Goal: Task Accomplishment & Management: Use online tool/utility

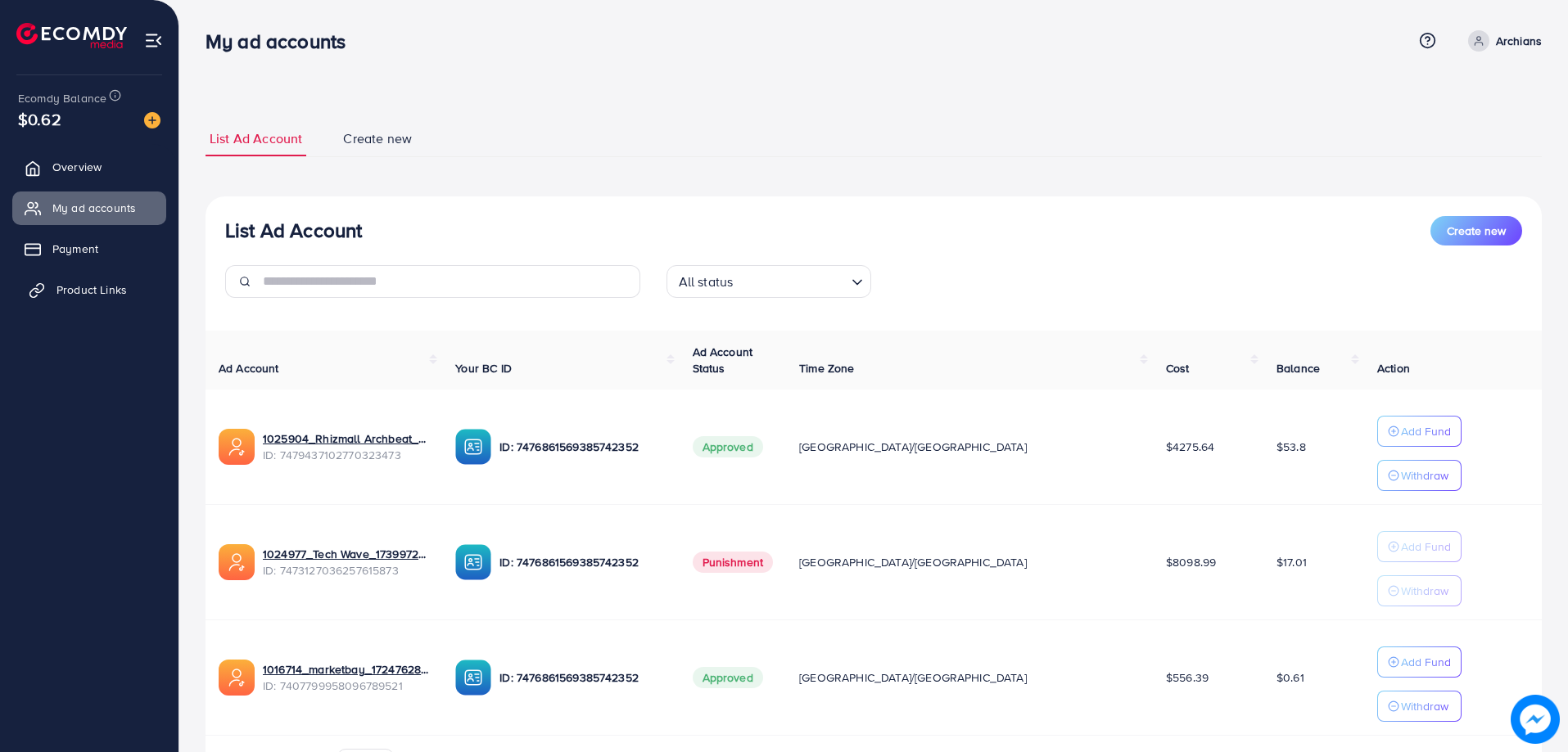
click at [58, 298] on link "Product Links" at bounding box center [89, 290] width 154 height 33
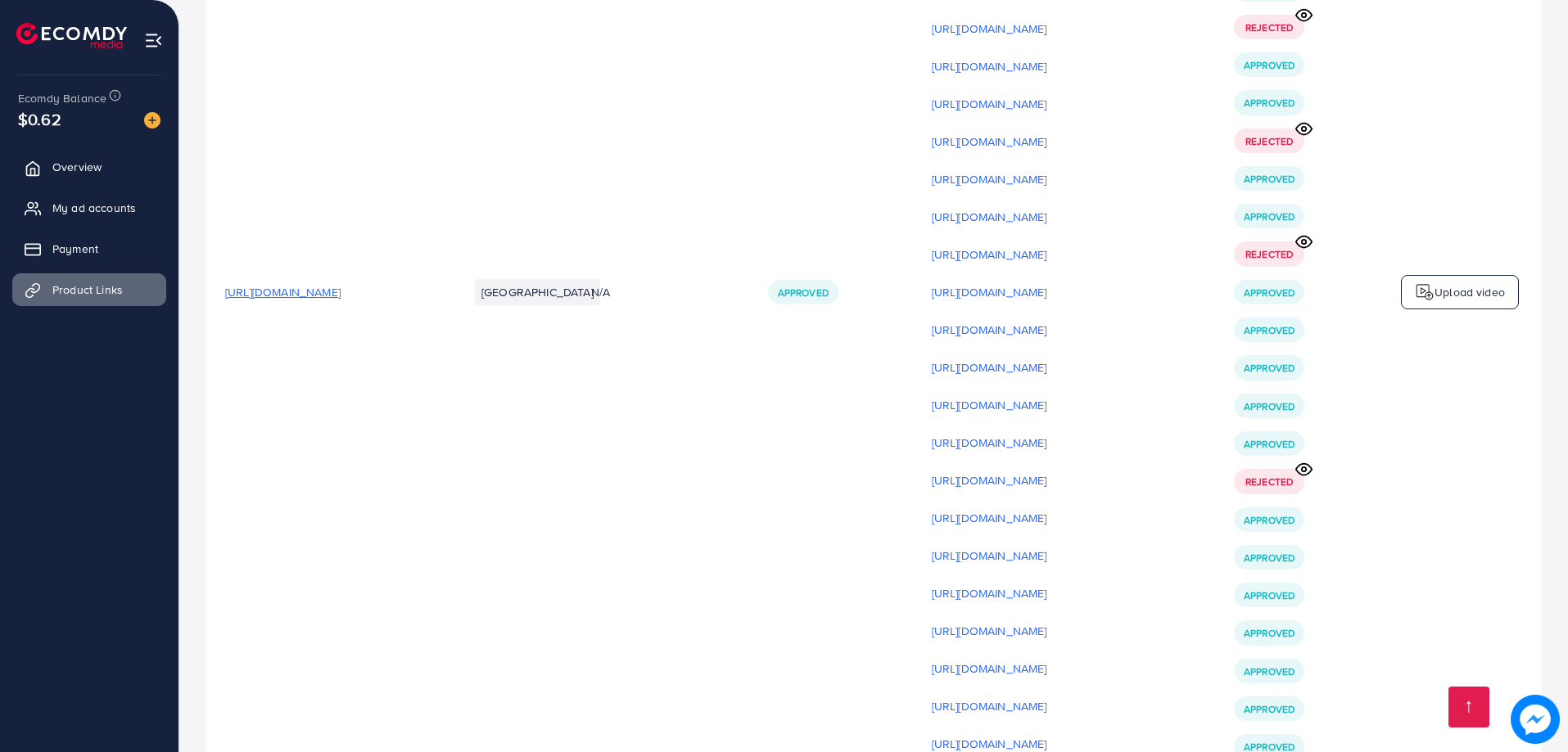
scroll to position [5074, 0]
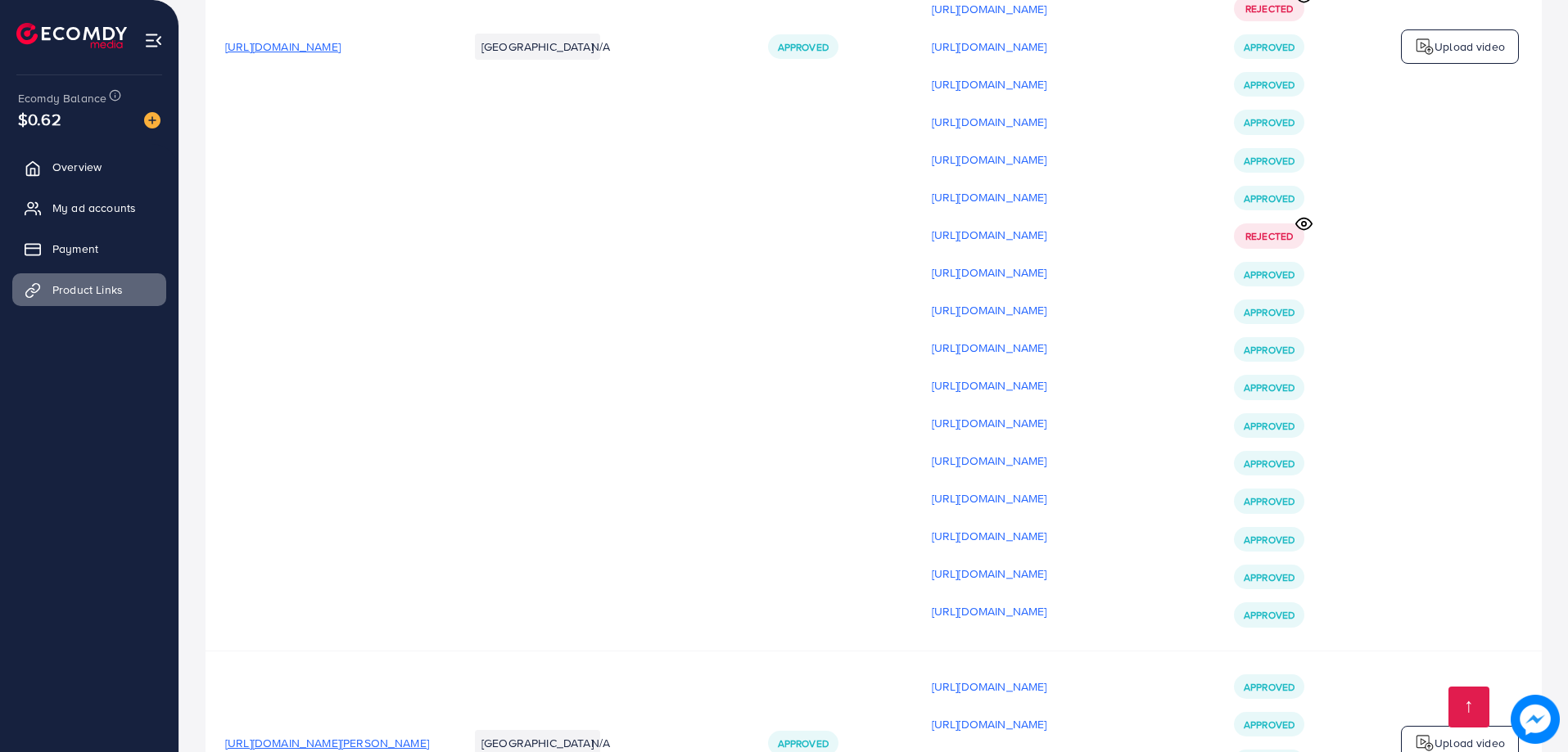
click at [333, 62] on td "[URL][DOMAIN_NAME]" at bounding box center [327, 47] width 243 height 1208
click at [333, 55] on span "[URL][DOMAIN_NAME]" at bounding box center [283, 47] width 115 height 16
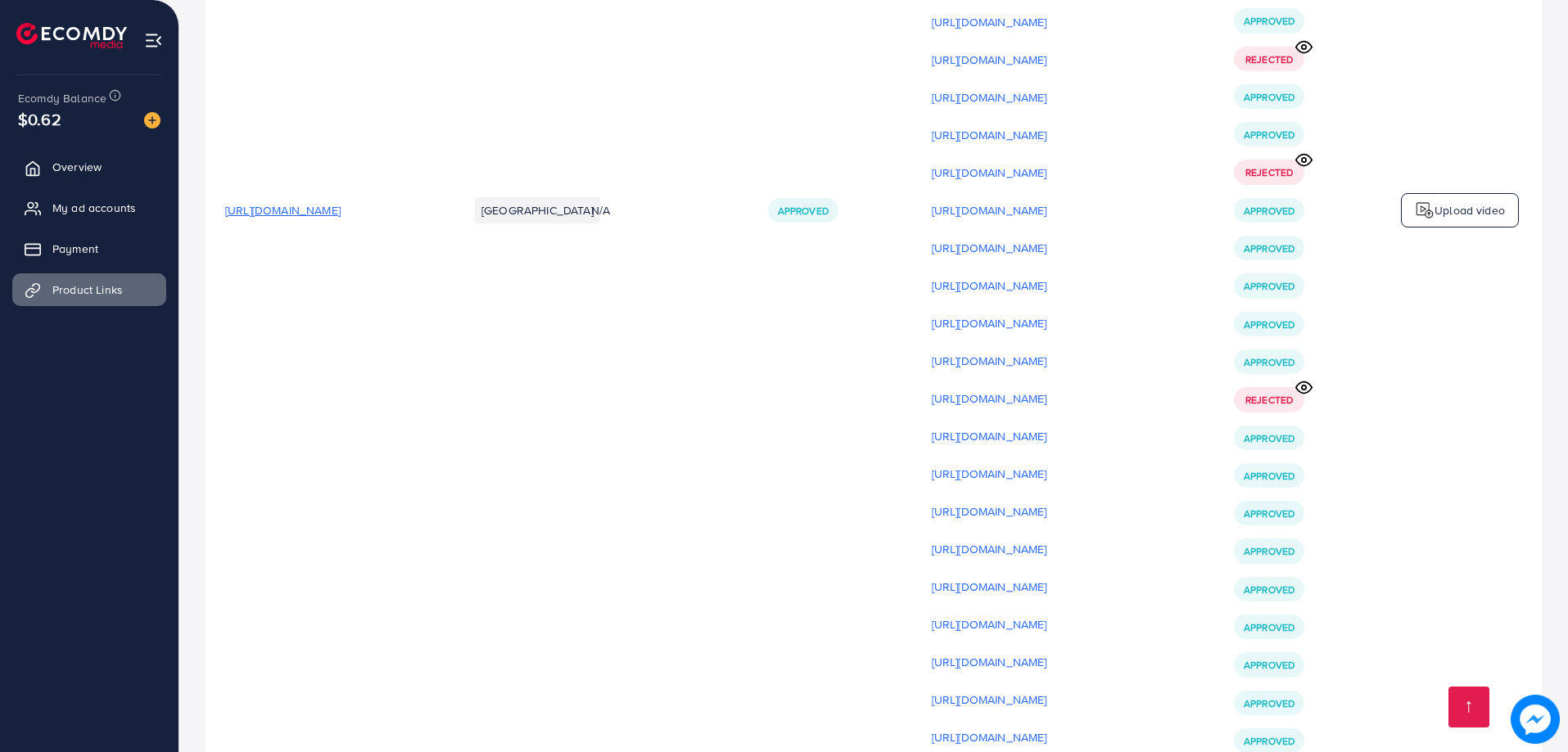
click at [1434, 211] on img at bounding box center [1425, 210] width 20 height 20
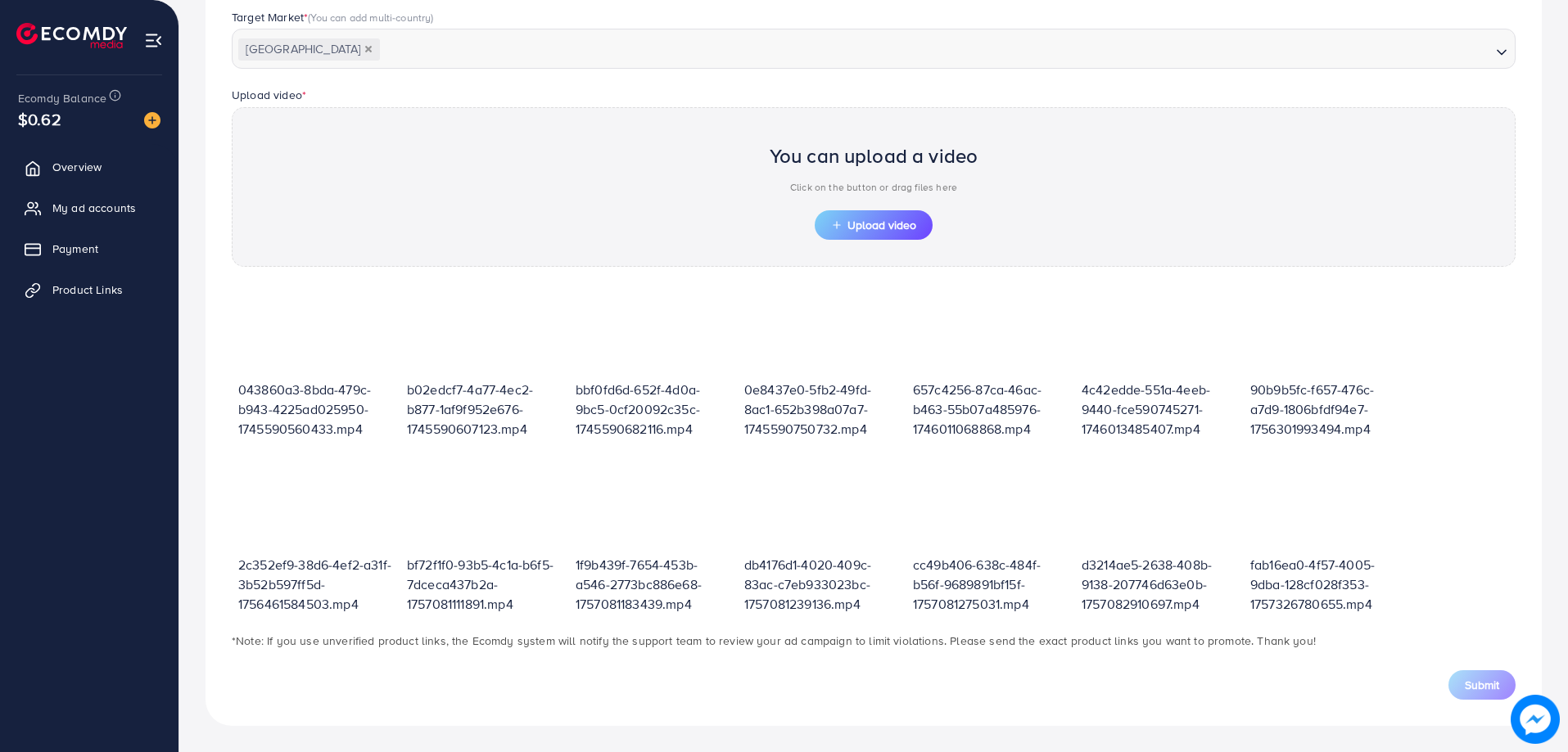
click at [859, 206] on div "You can upload a video Click on the button or drag files here" at bounding box center [874, 172] width 209 height 76
click at [867, 224] on span "Upload video" at bounding box center [874, 225] width 86 height 12
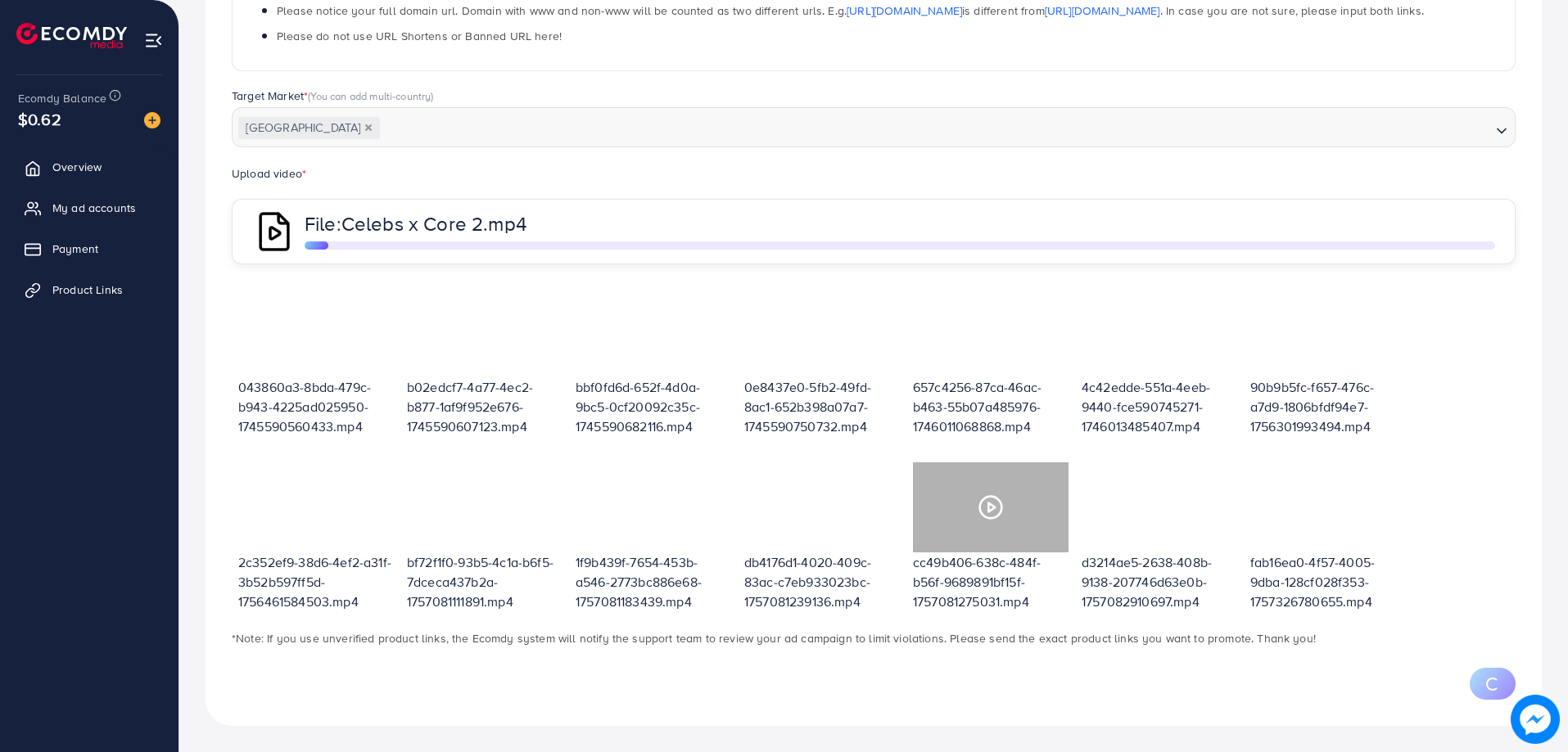
scroll to position [491, 0]
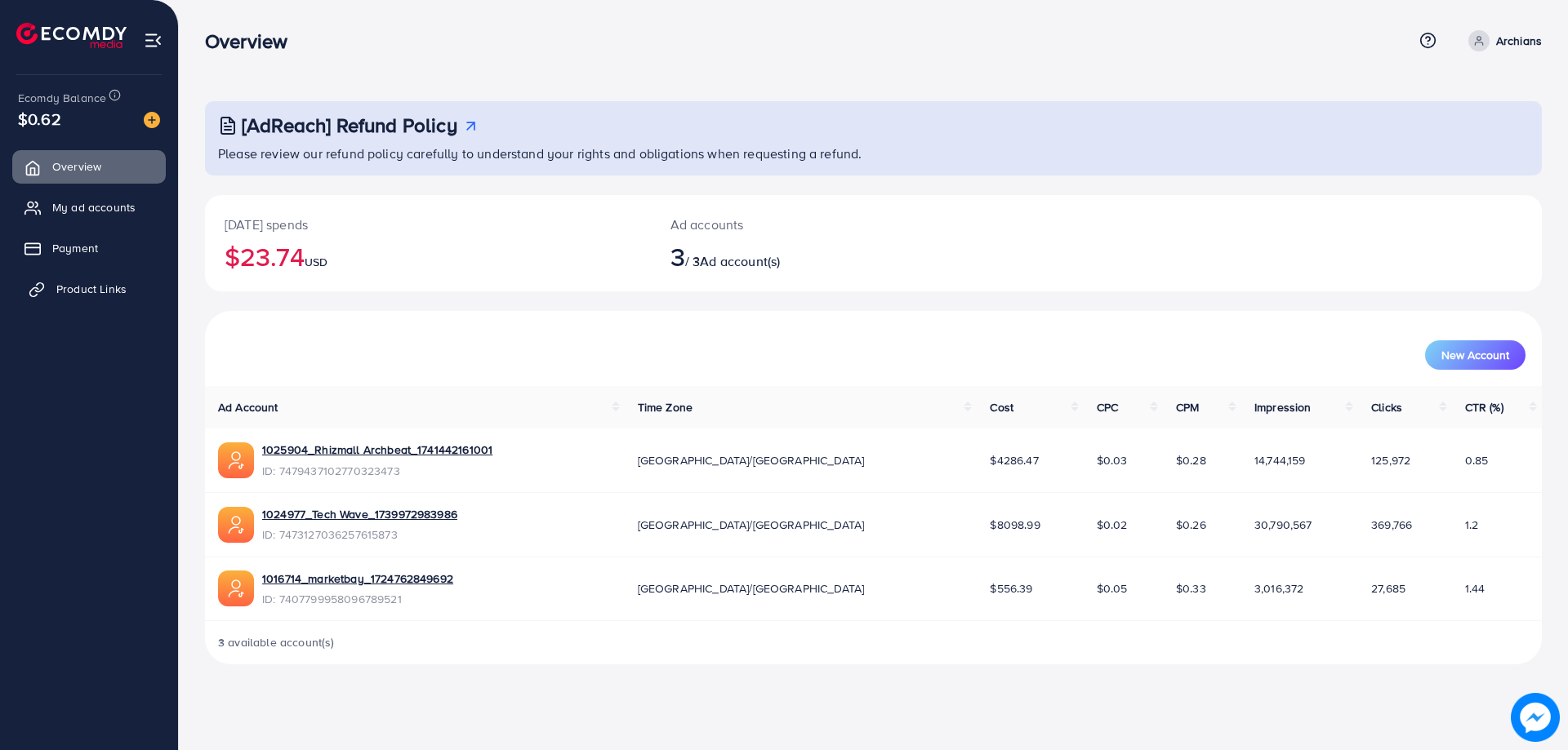
click at [84, 281] on span "Product Links" at bounding box center [92, 289] width 71 height 16
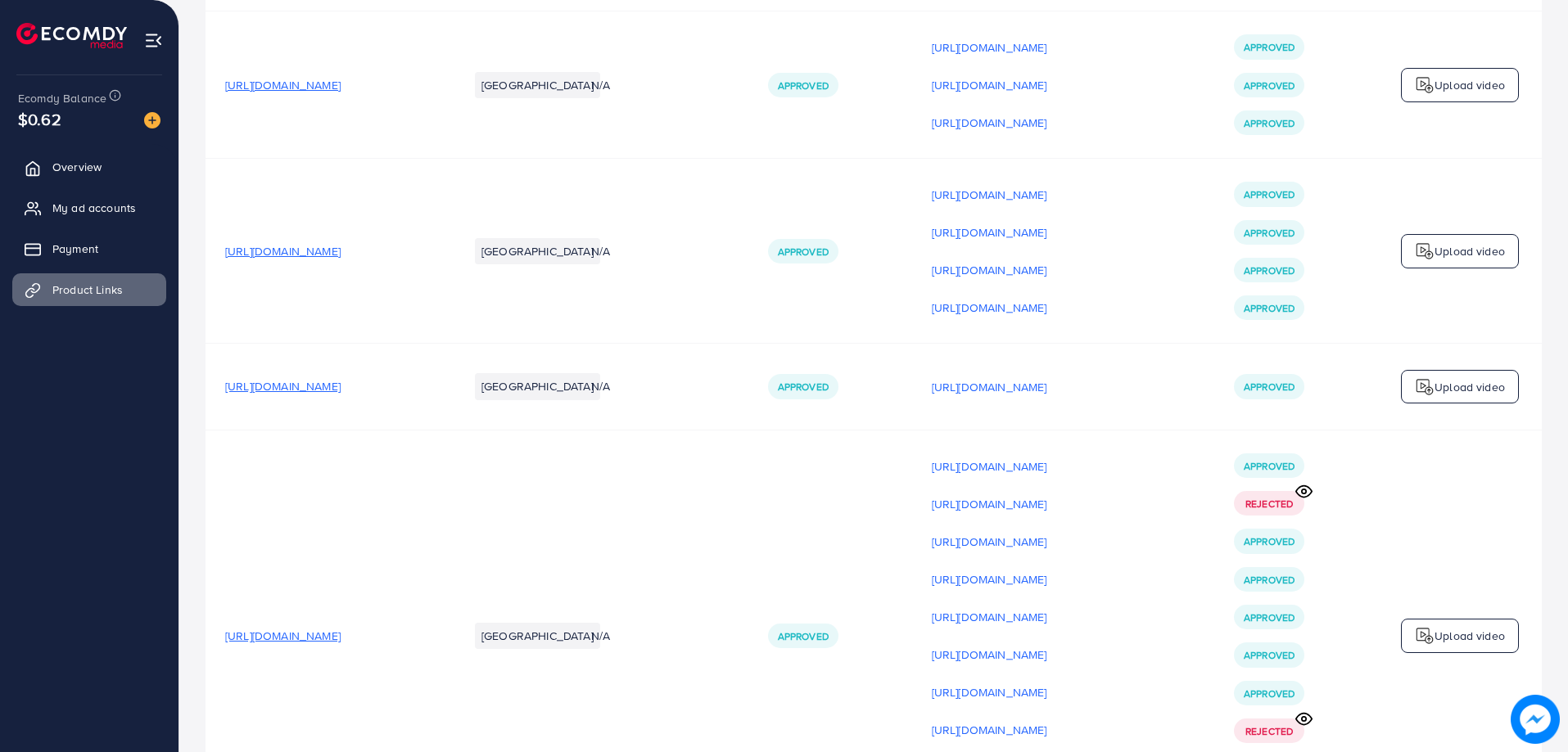
scroll to position [655, 0]
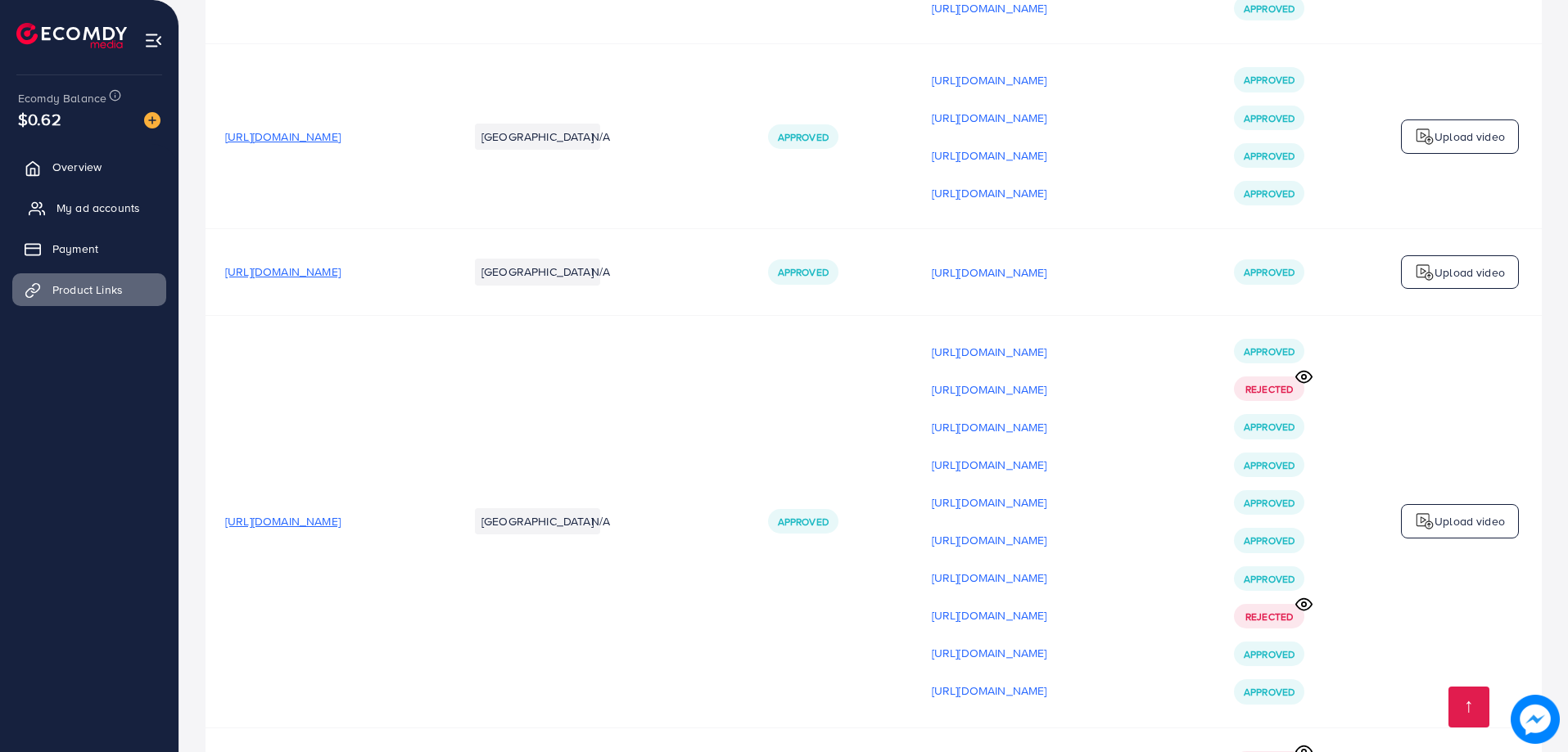
click at [106, 206] on span "My ad accounts" at bounding box center [99, 208] width 84 height 16
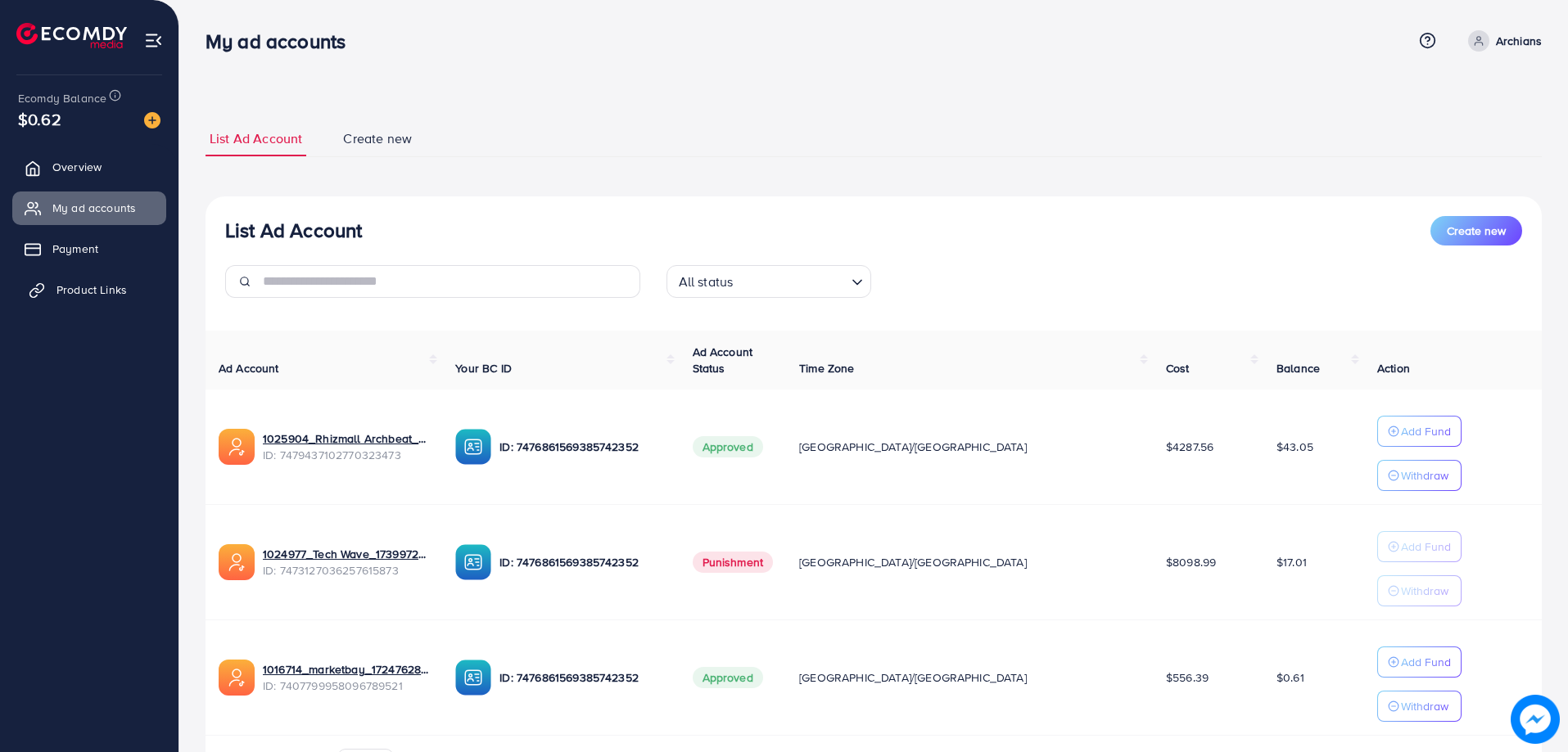
drag, startPoint x: 83, startPoint y: 296, endPoint x: 99, endPoint y: 298, distance: 16.1
click at [84, 296] on span "Product Links" at bounding box center [92, 290] width 71 height 16
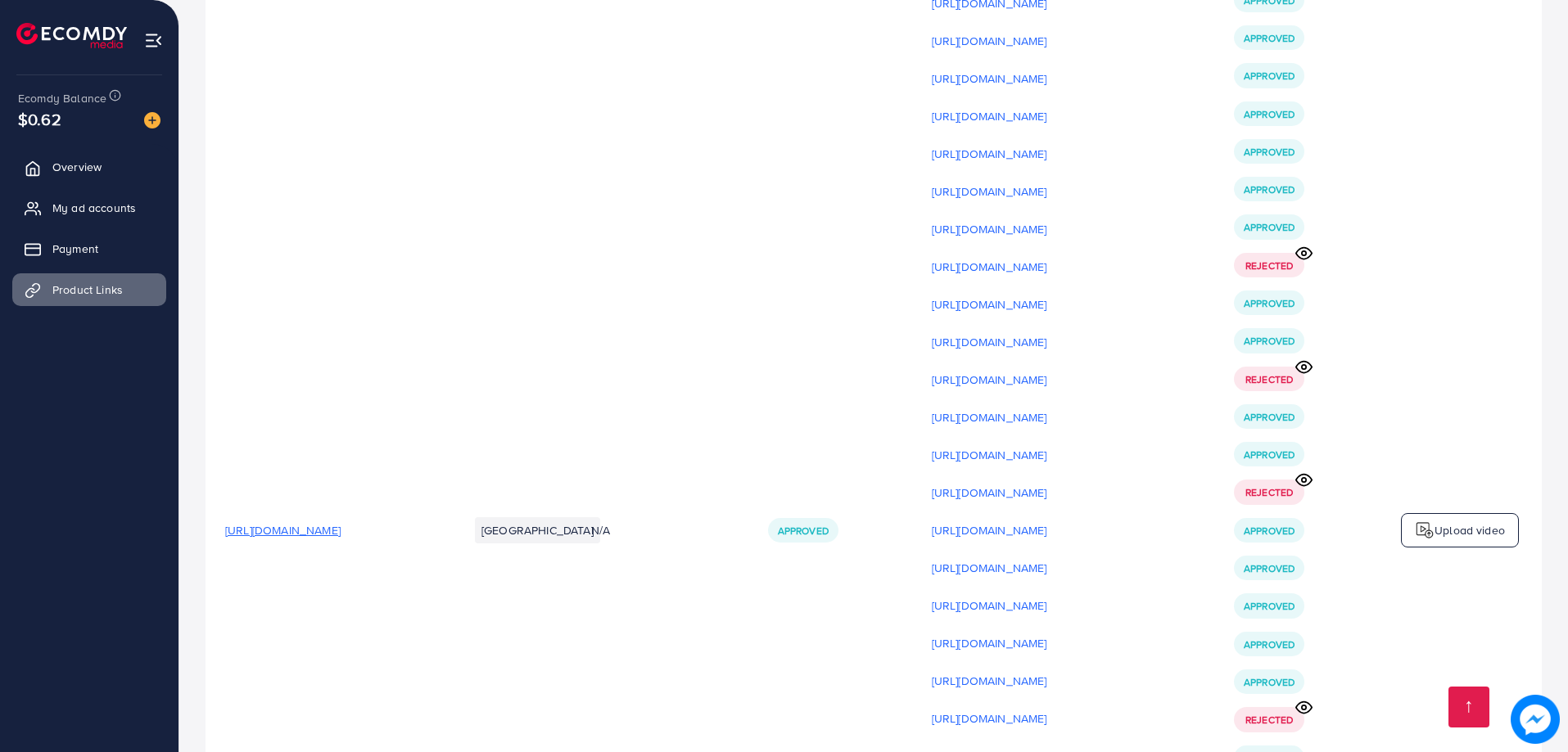
scroll to position [4828, 0]
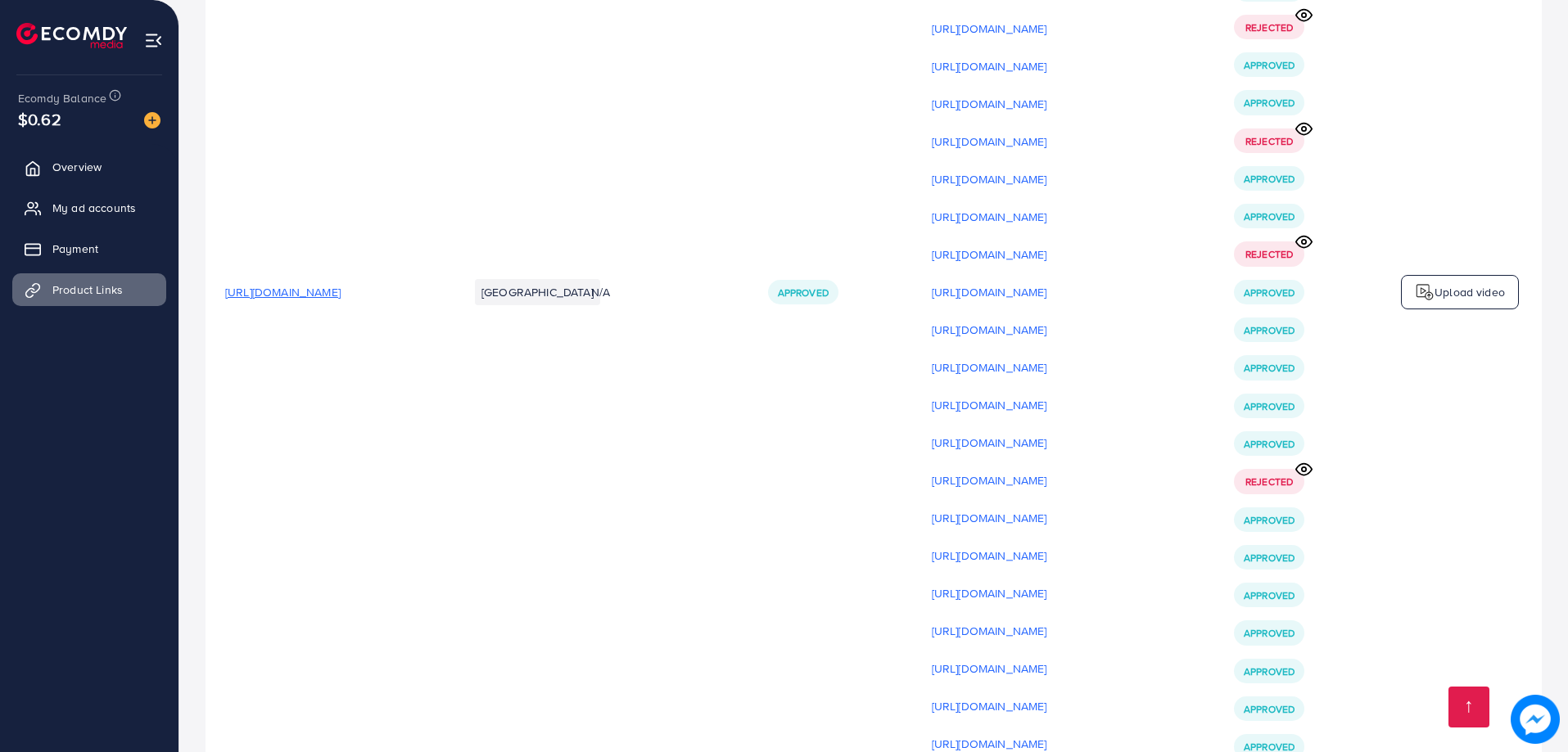
click at [1450, 302] on p "Upload video" at bounding box center [1470, 293] width 71 height 20
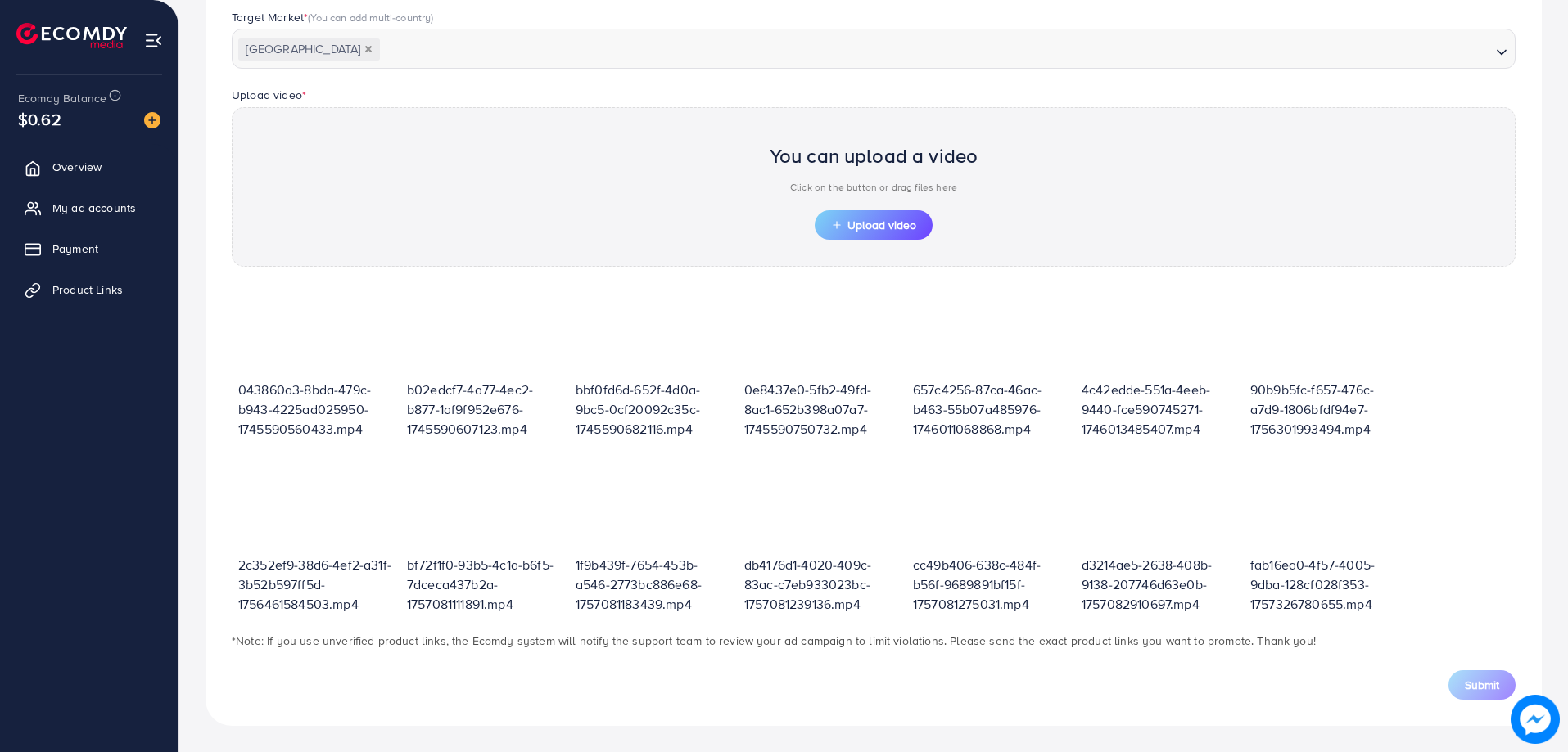
scroll to position [443, 0]
click at [899, 229] on span "Upload video" at bounding box center [874, 225] width 86 height 12
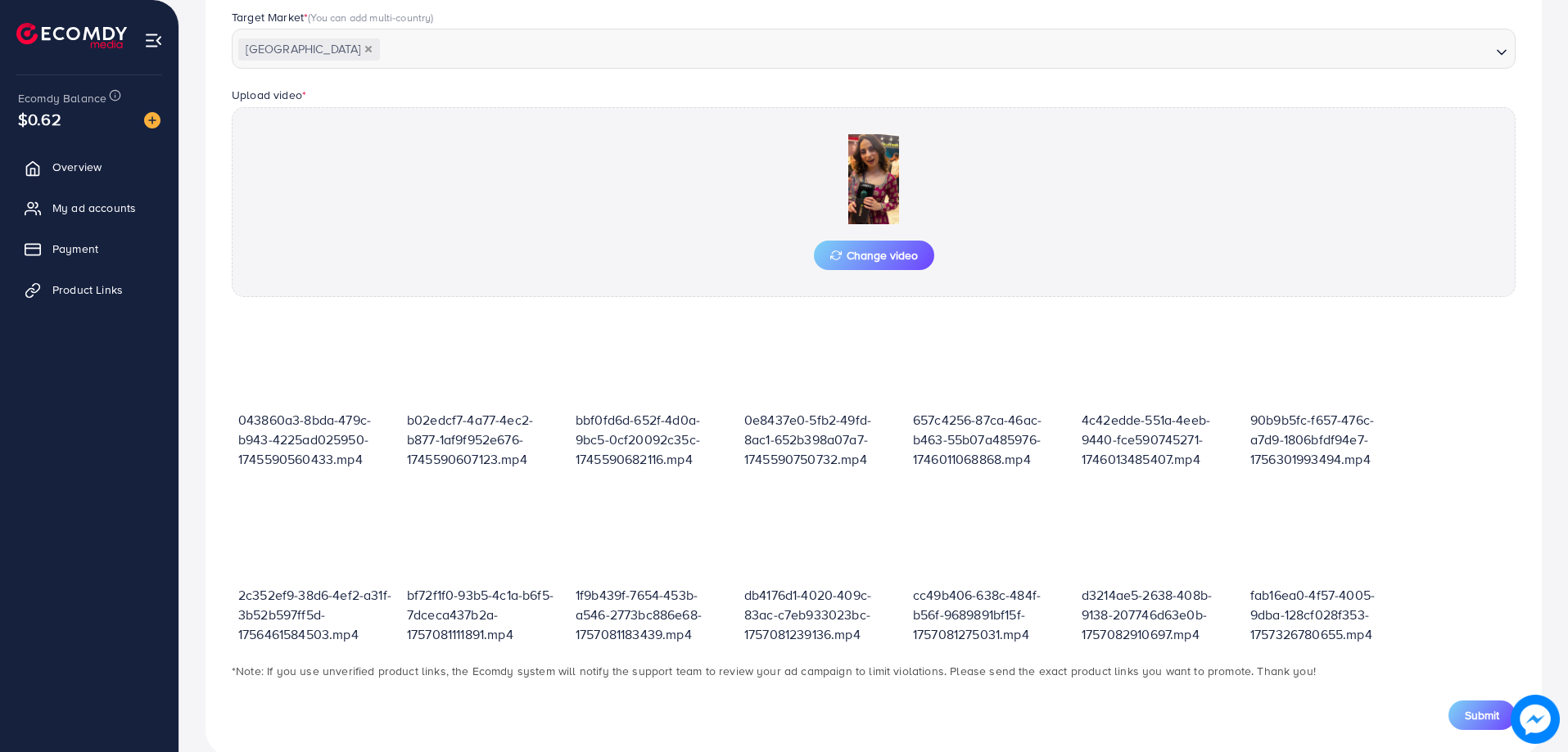
scroll to position [473, 0]
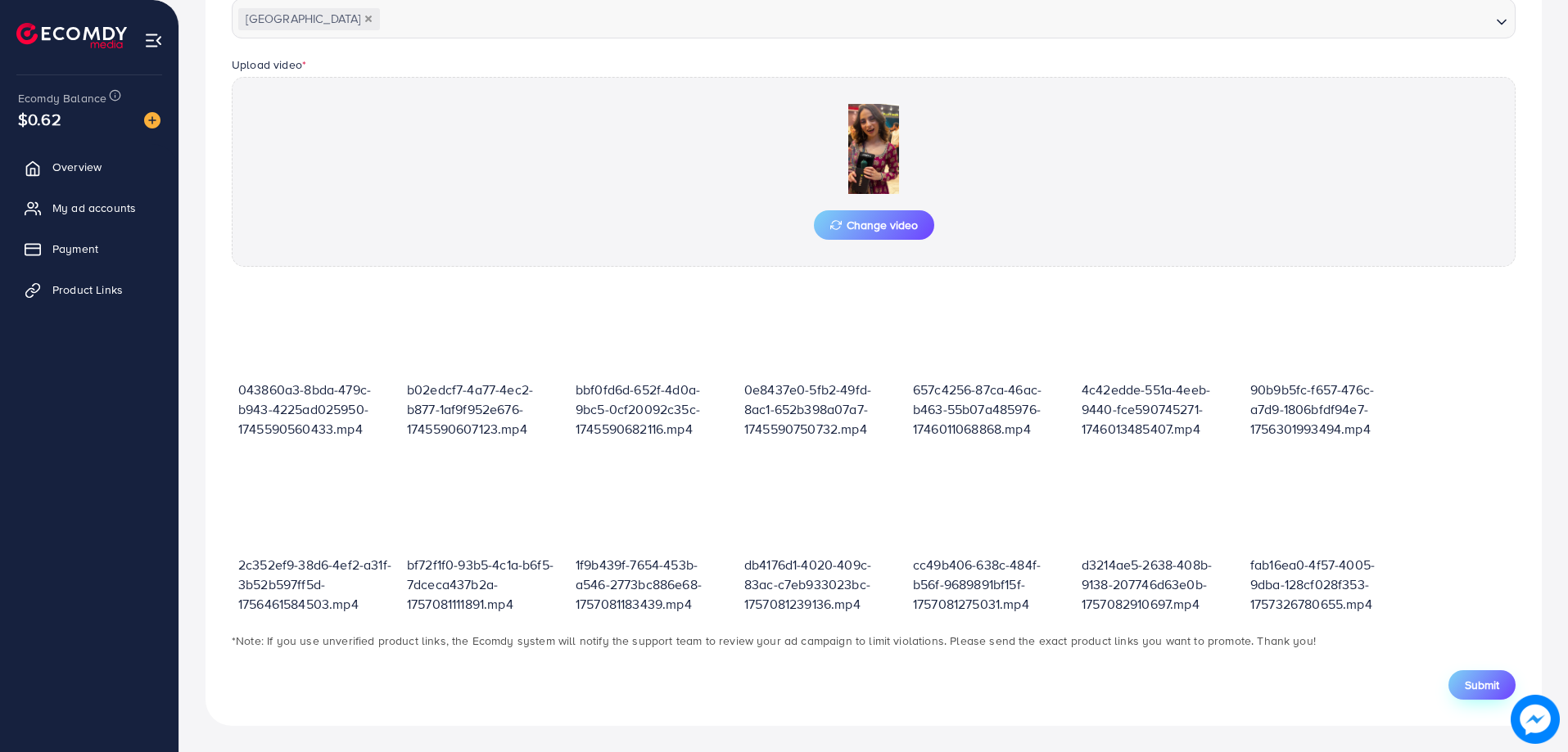
click at [1488, 683] on span "Submit" at bounding box center [1482, 685] width 35 height 16
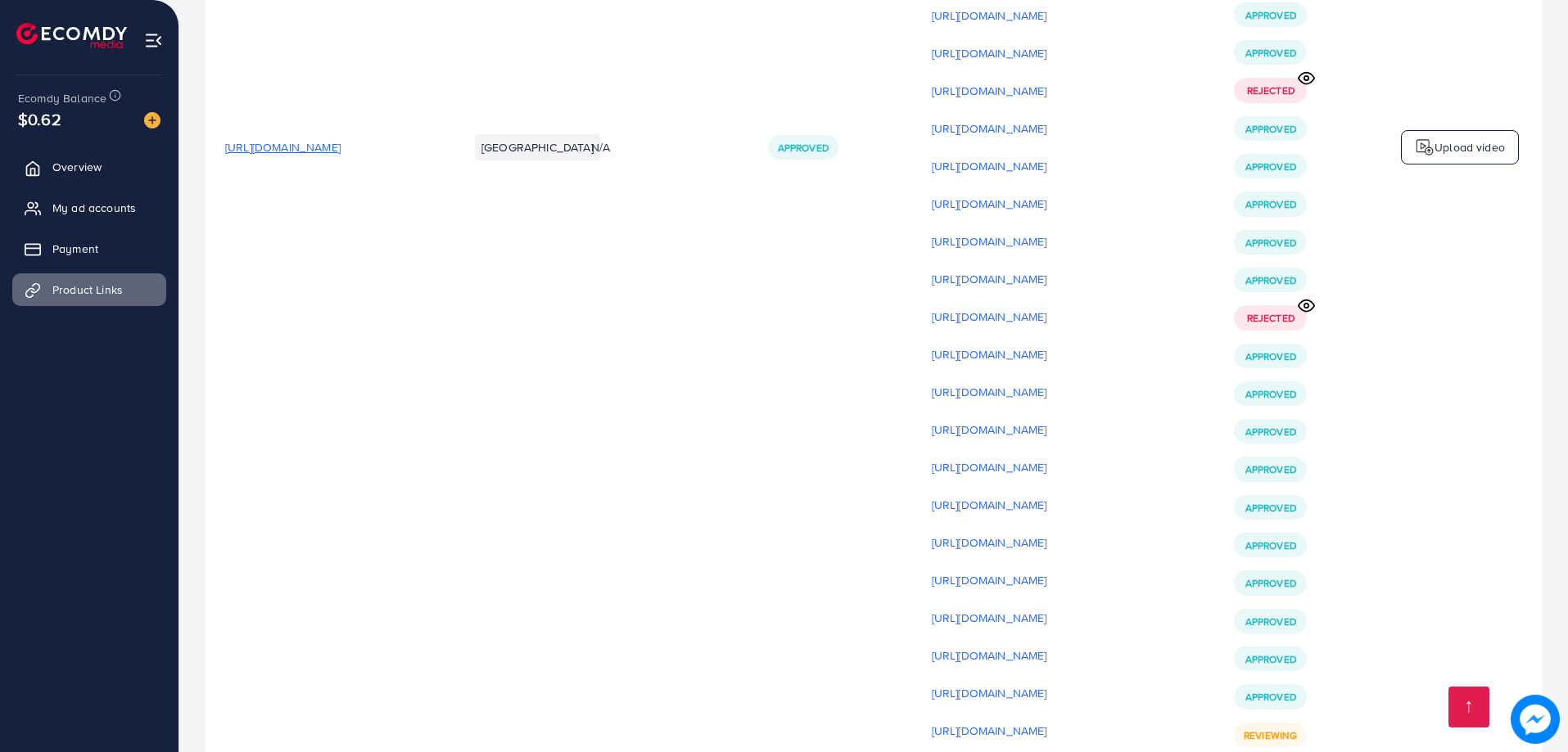
scroll to position [5565, 0]
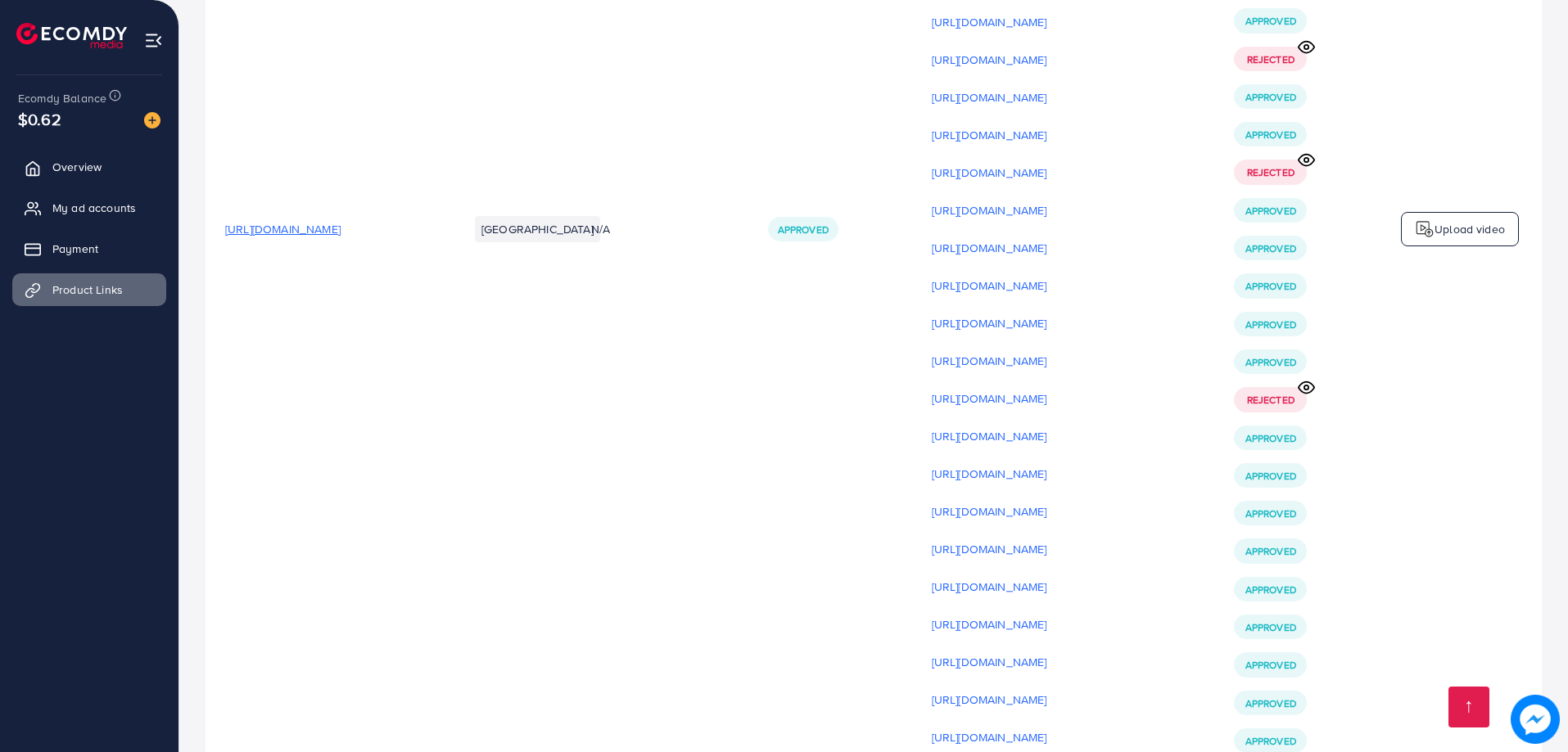
click at [1445, 237] on p "Upload video" at bounding box center [1470, 229] width 71 height 20
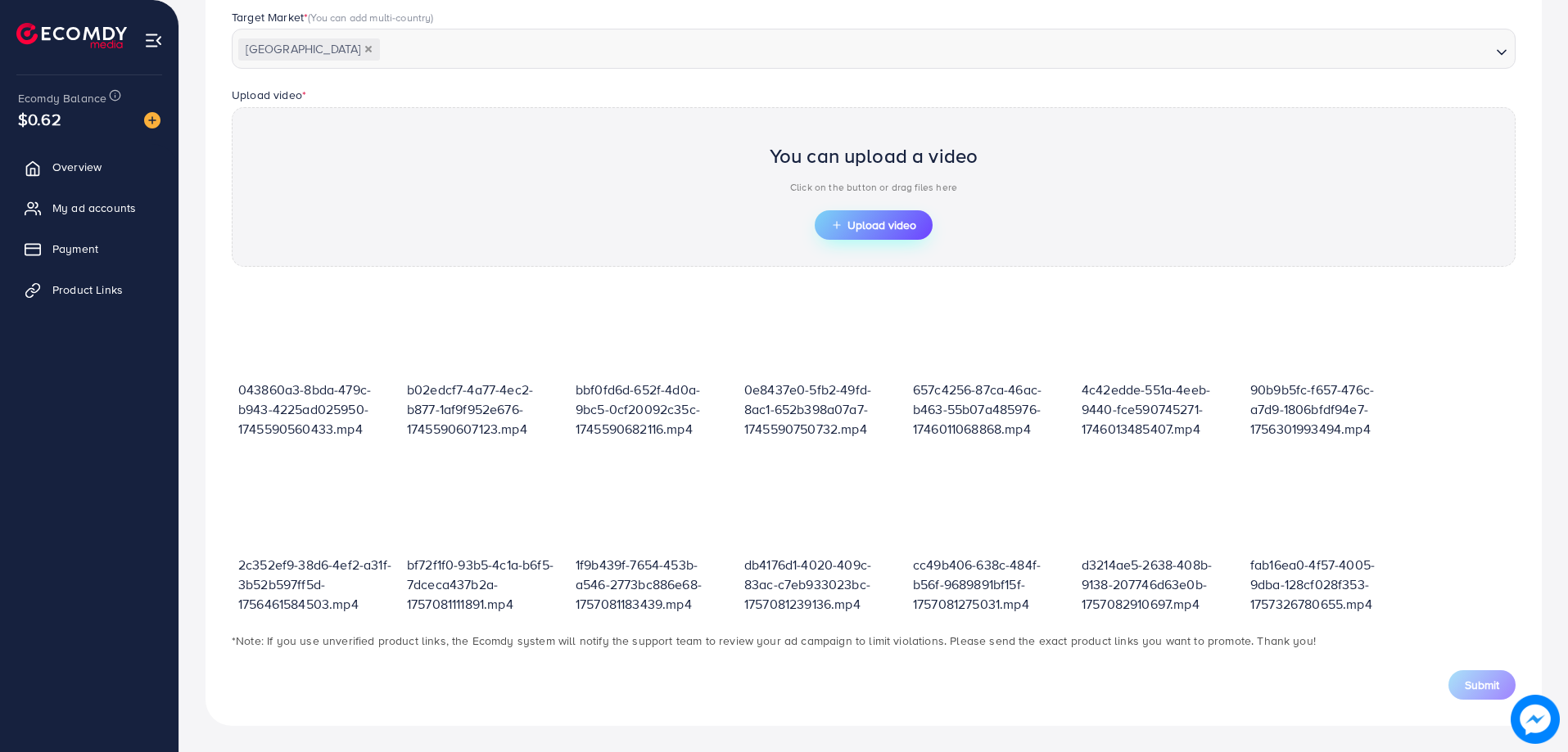
click at [864, 228] on span "Upload video" at bounding box center [874, 225] width 86 height 12
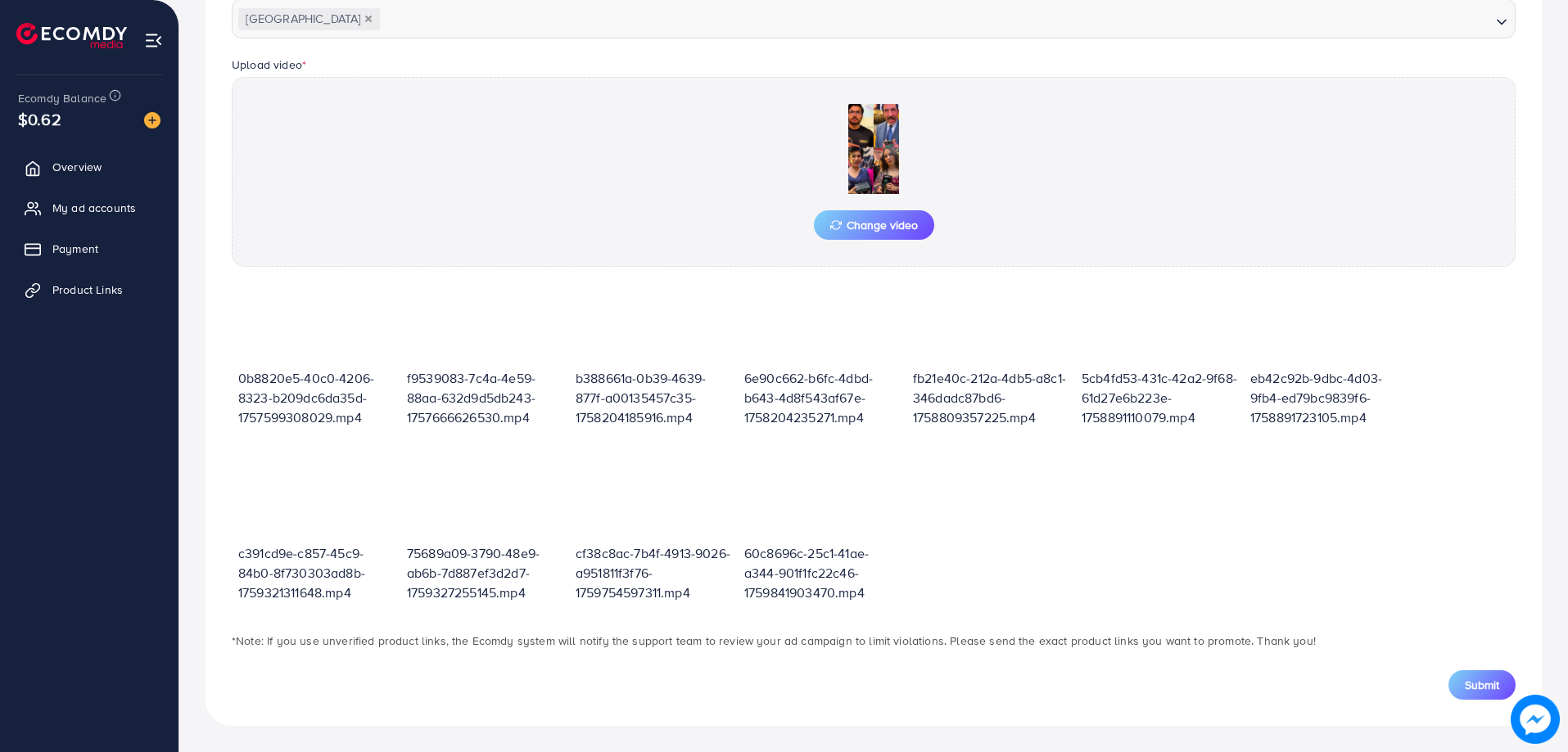
scroll to position [548, 0]
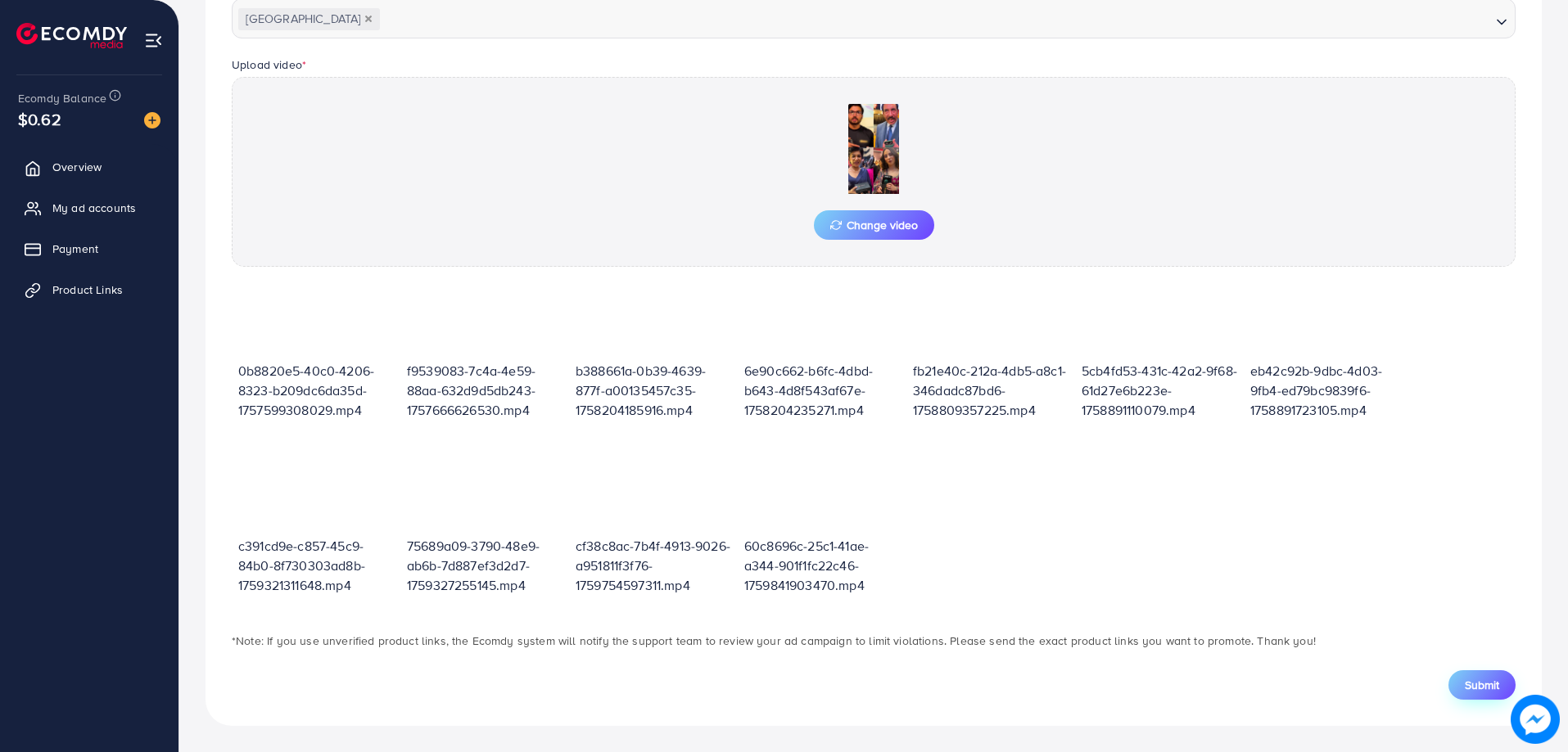
click at [1487, 683] on span "Submit" at bounding box center [1482, 685] width 35 height 16
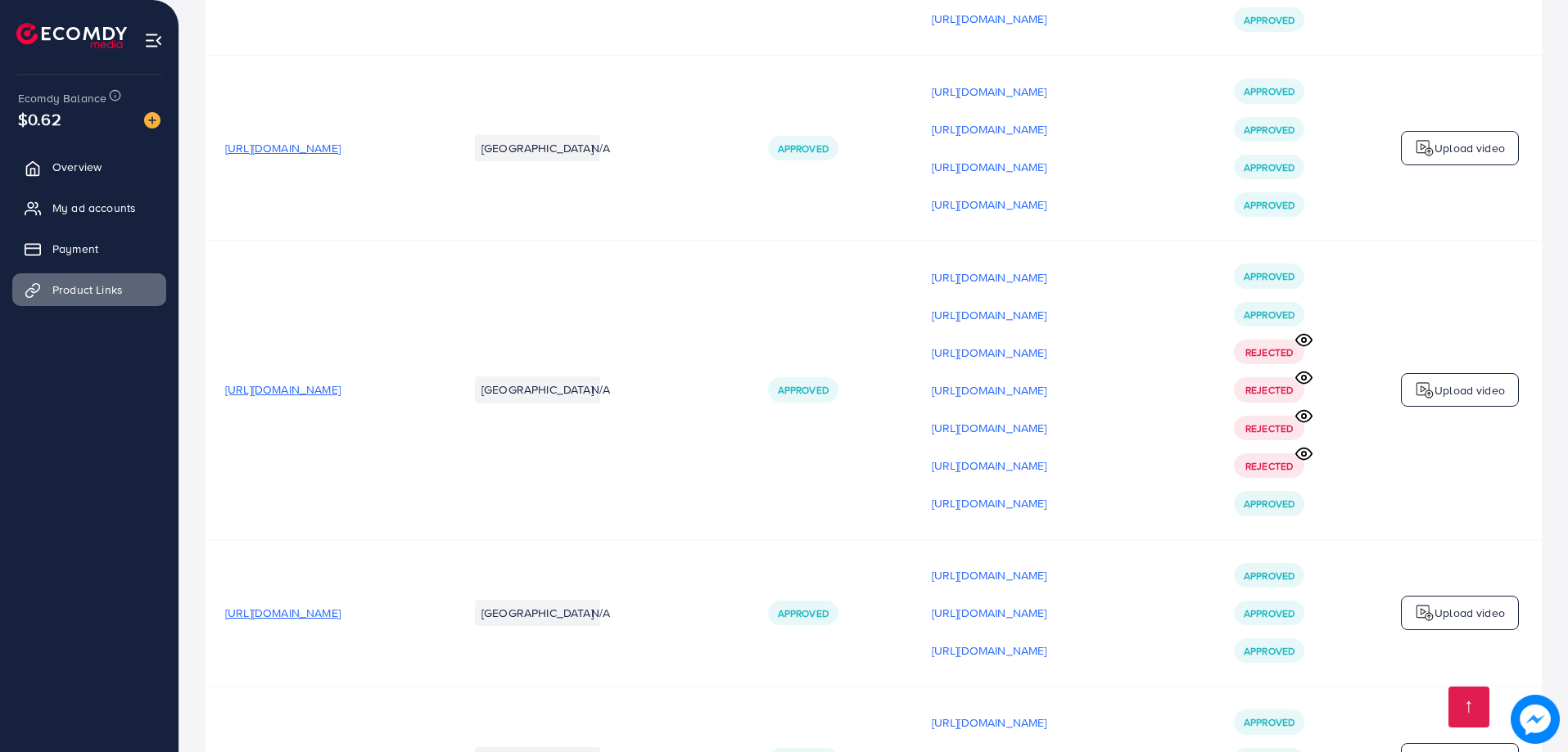
scroll to position [2455, 0]
